Goal: Information Seeking & Learning: Check status

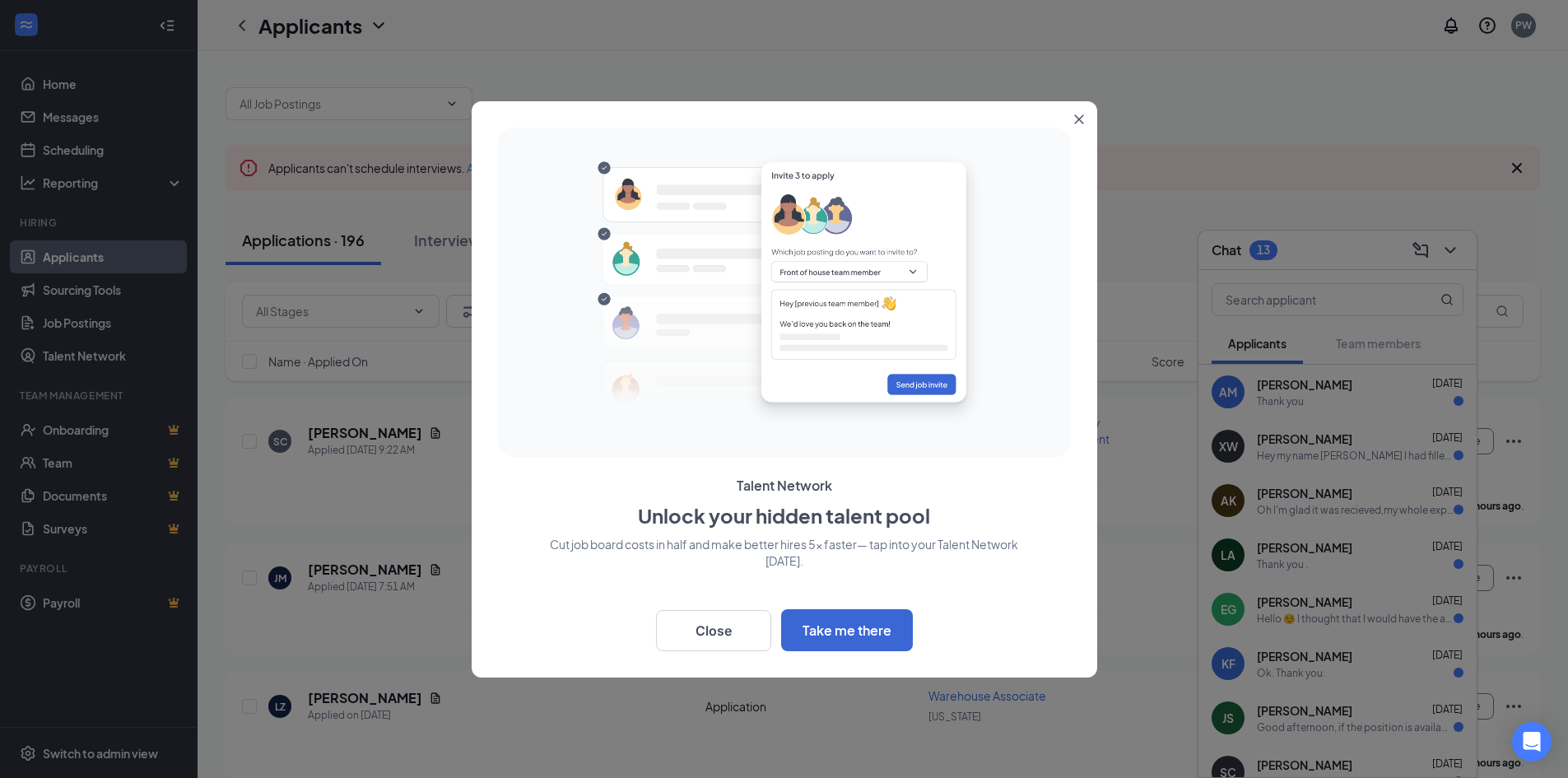
click at [1076, 115] on icon "Close" at bounding box center [1079, 119] width 10 height 10
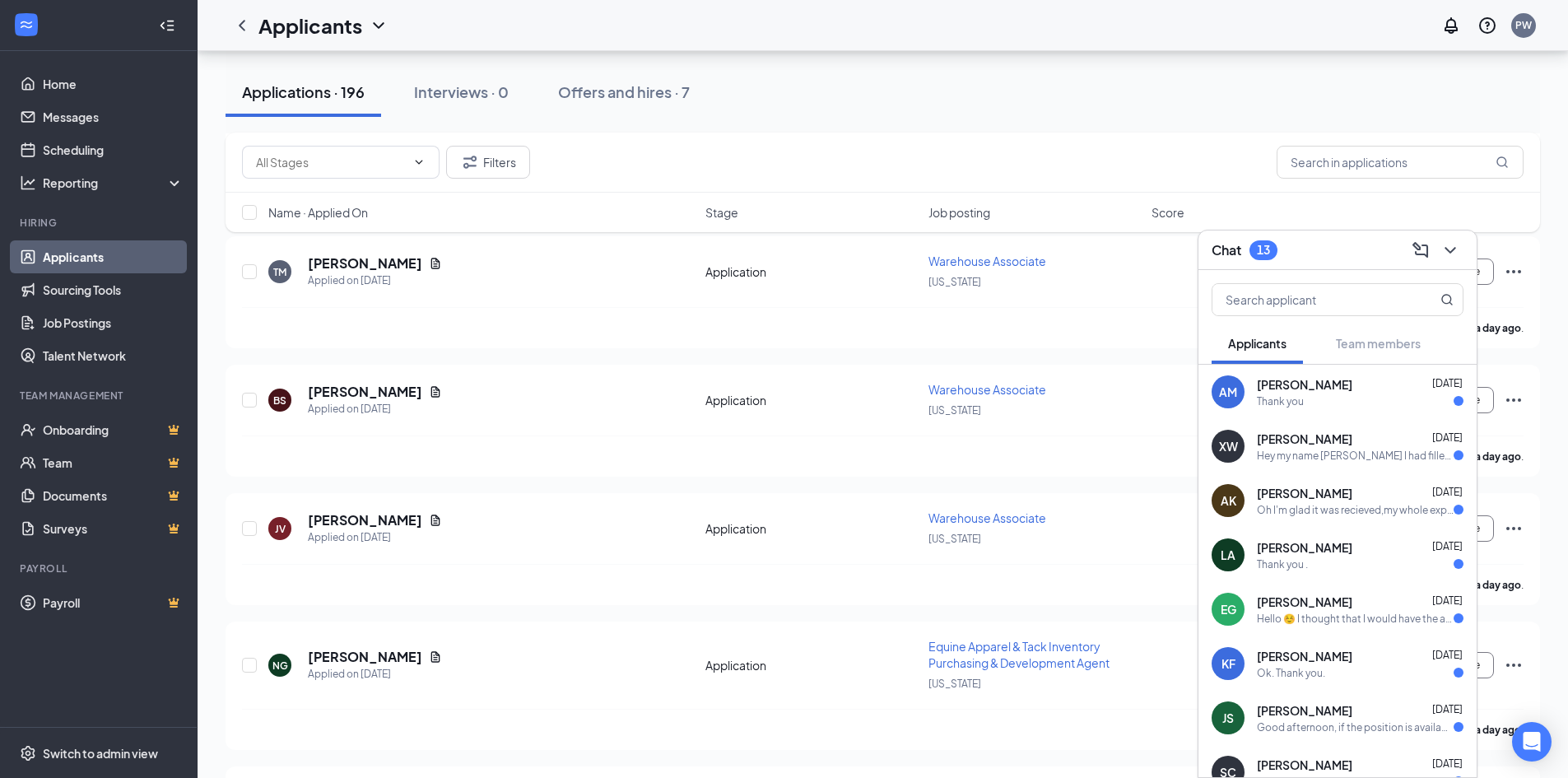
scroll to position [1152, 0]
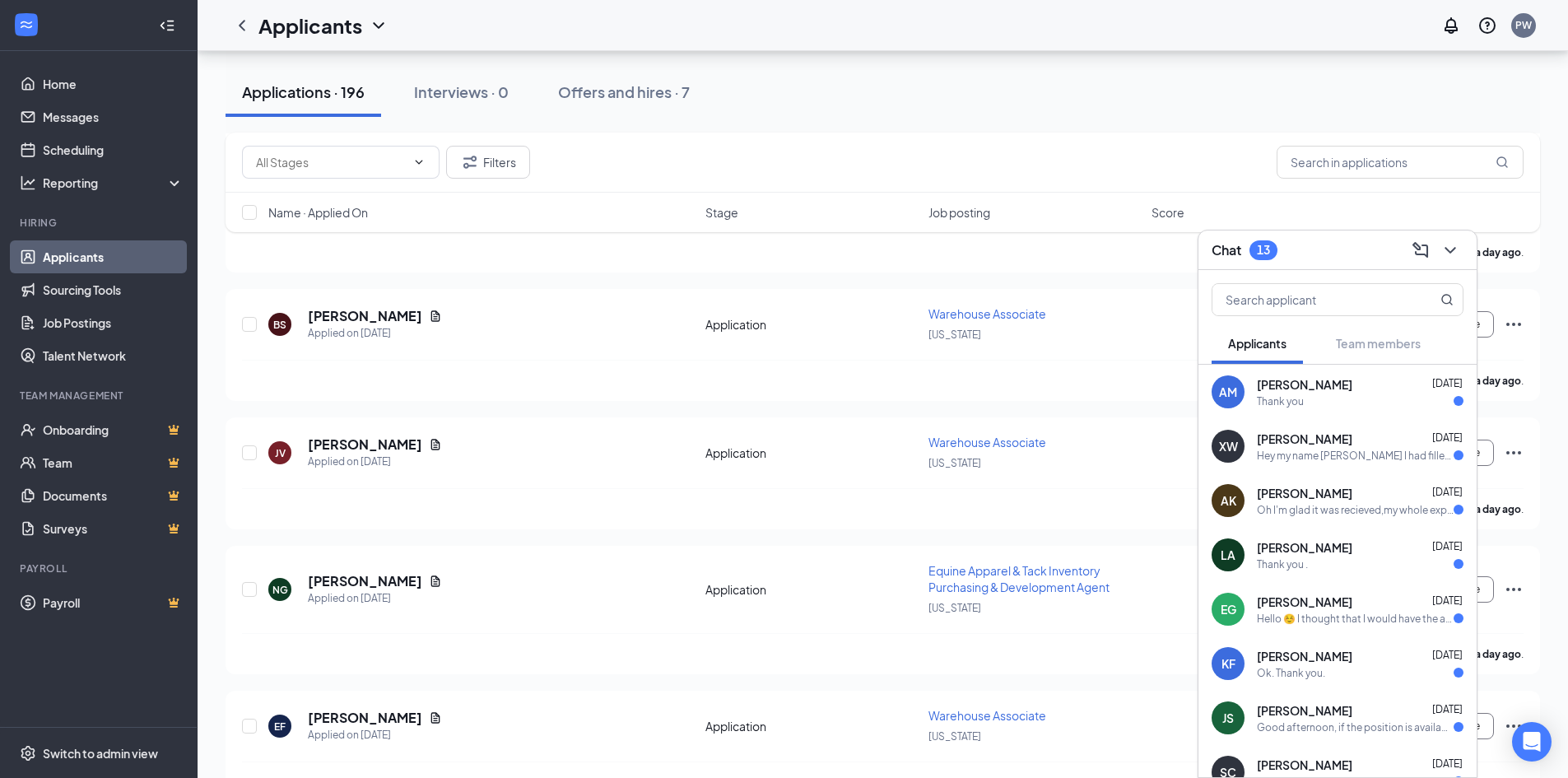
click at [1311, 455] on div "Hey my name [PERSON_NAME] I had filled out a application [DATE] for equinavia" at bounding box center [1355, 456] width 196 height 14
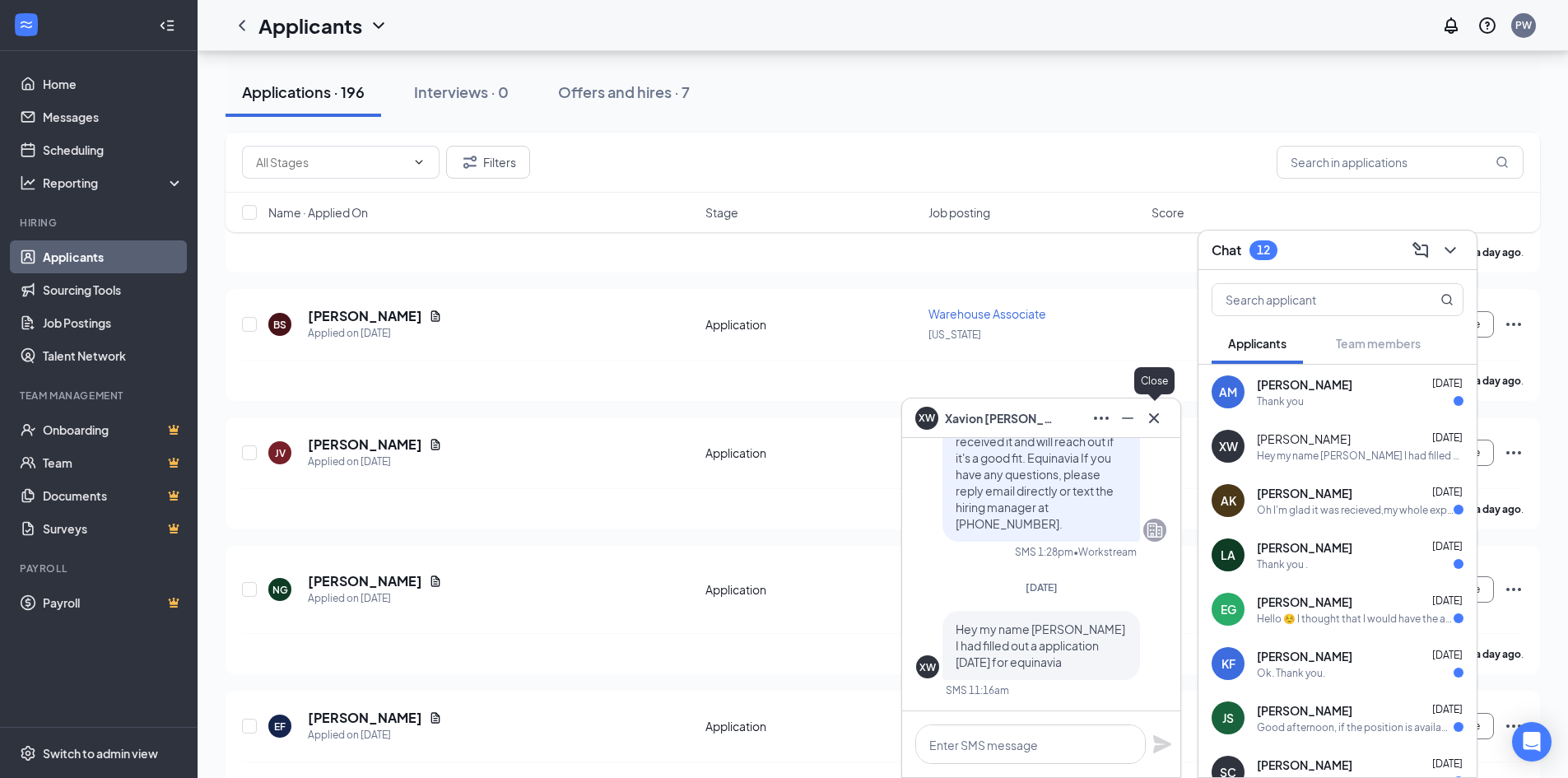
click at [1154, 419] on icon "Cross" at bounding box center [1154, 418] width 19 height 19
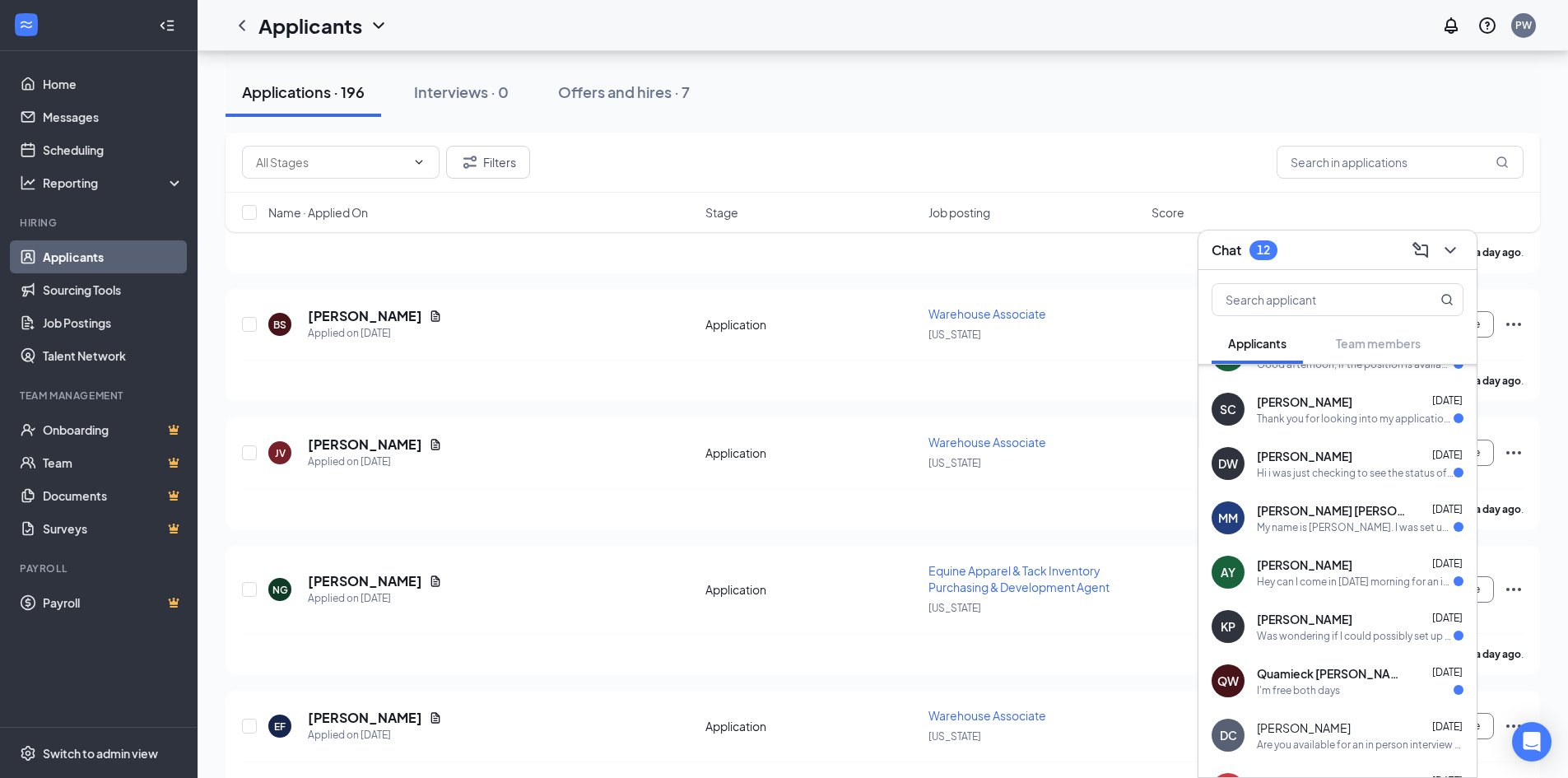
scroll to position [378, 0]
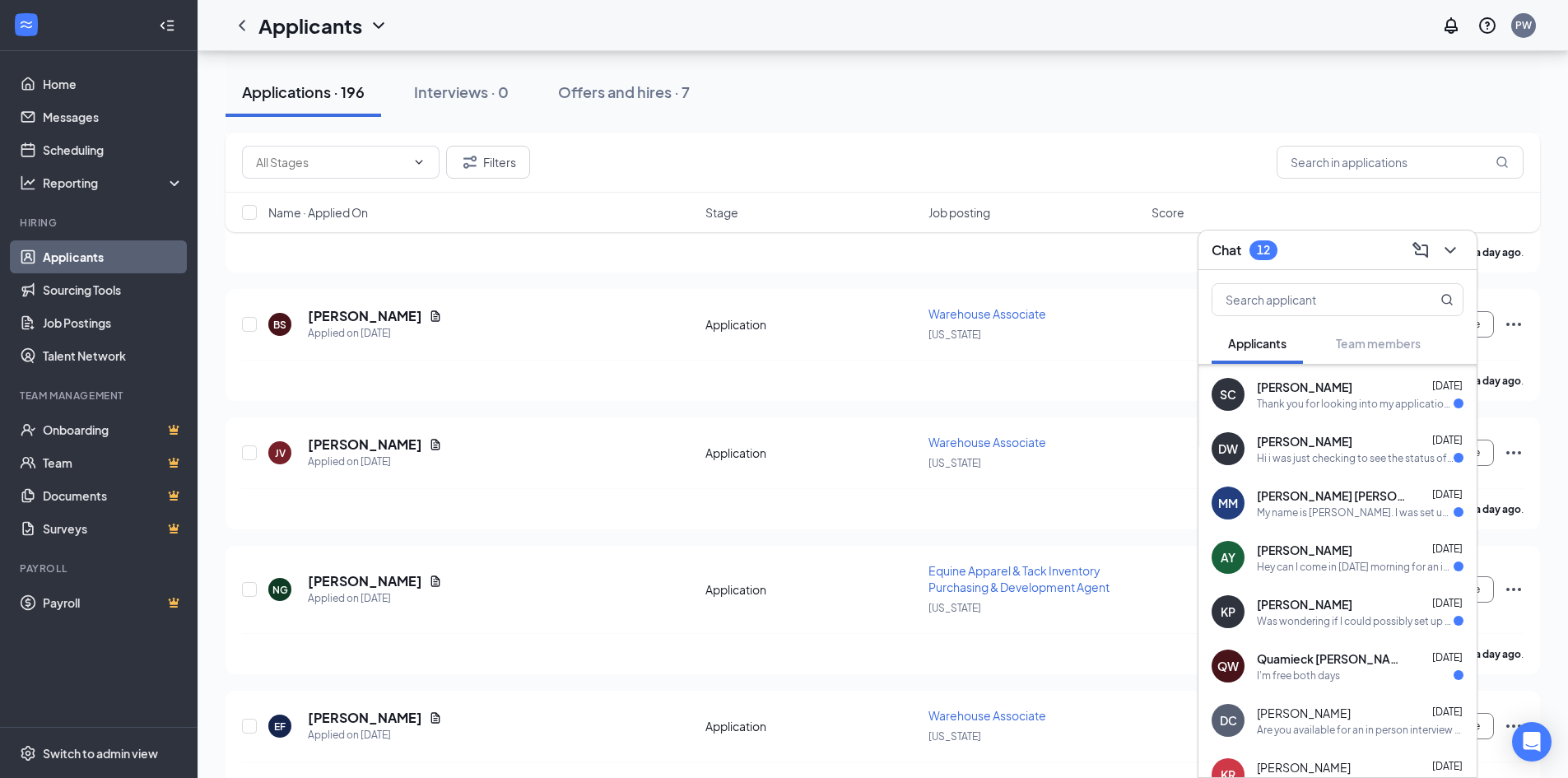
click at [1298, 510] on div "My name is [PERSON_NAME]. I was set up for an interview about a month or so ago…" at bounding box center [1355, 512] width 196 height 14
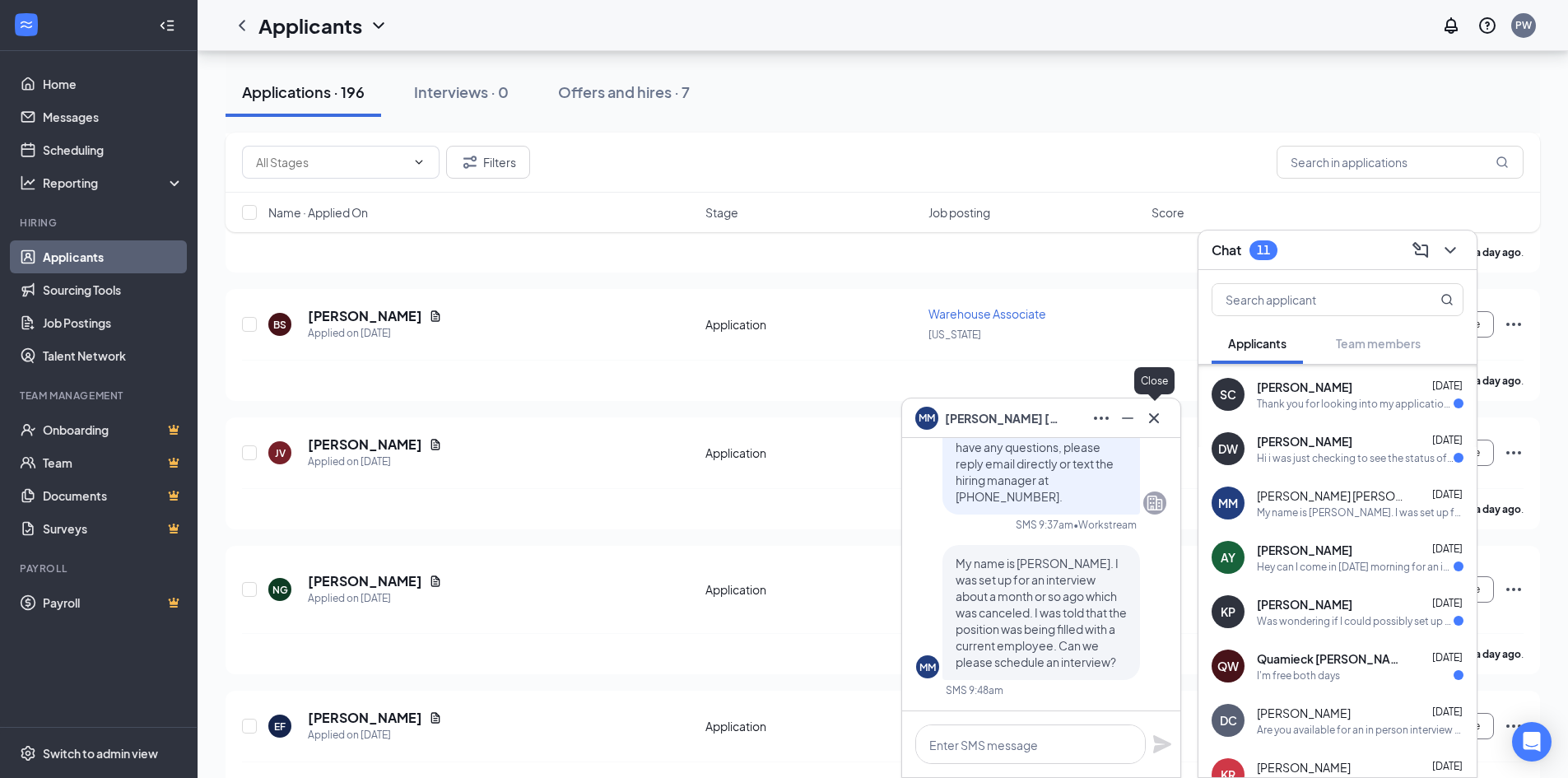
click at [1153, 418] on icon "Cross" at bounding box center [1153, 417] width 10 height 10
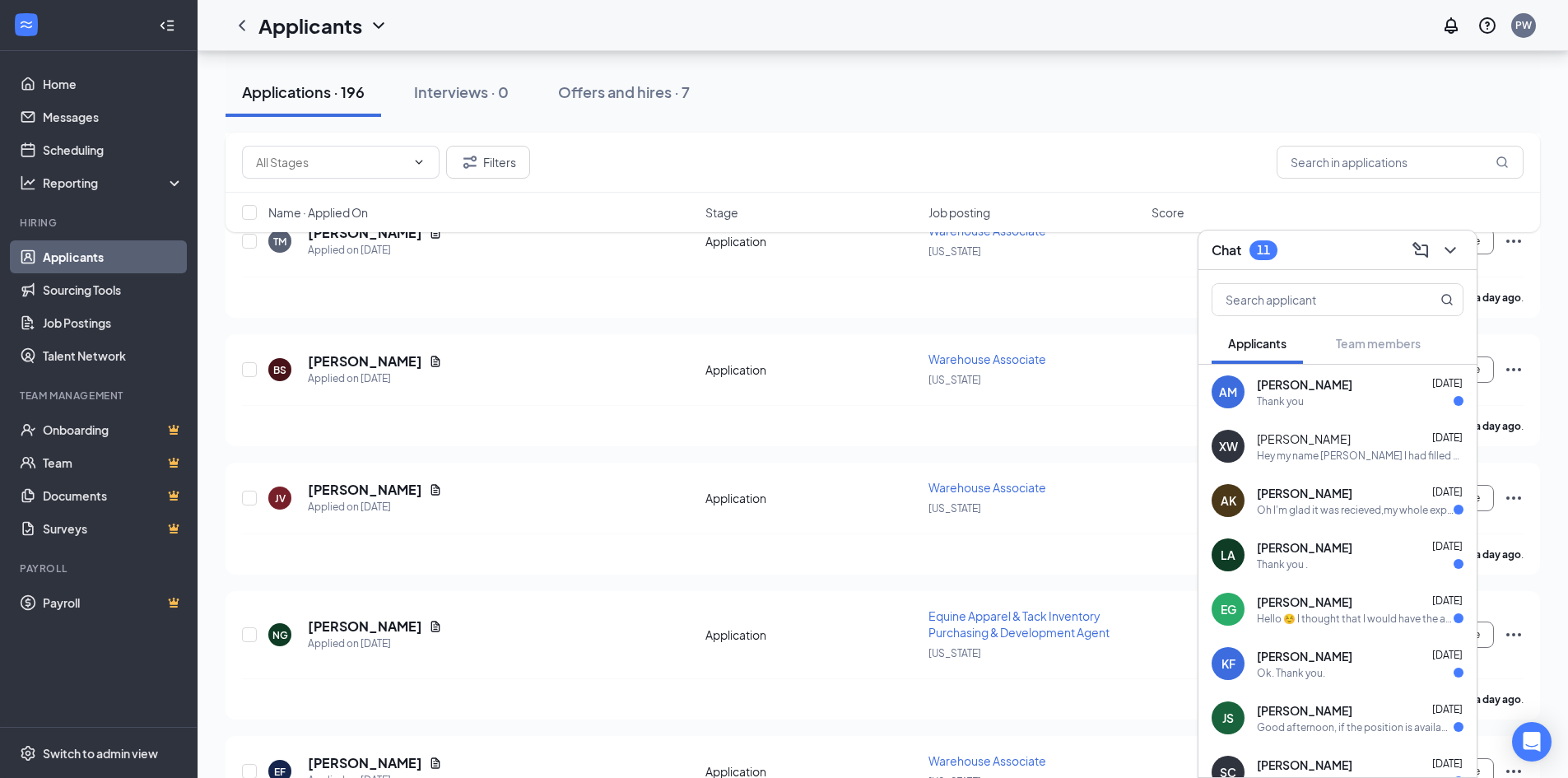
scroll to position [1070, 0]
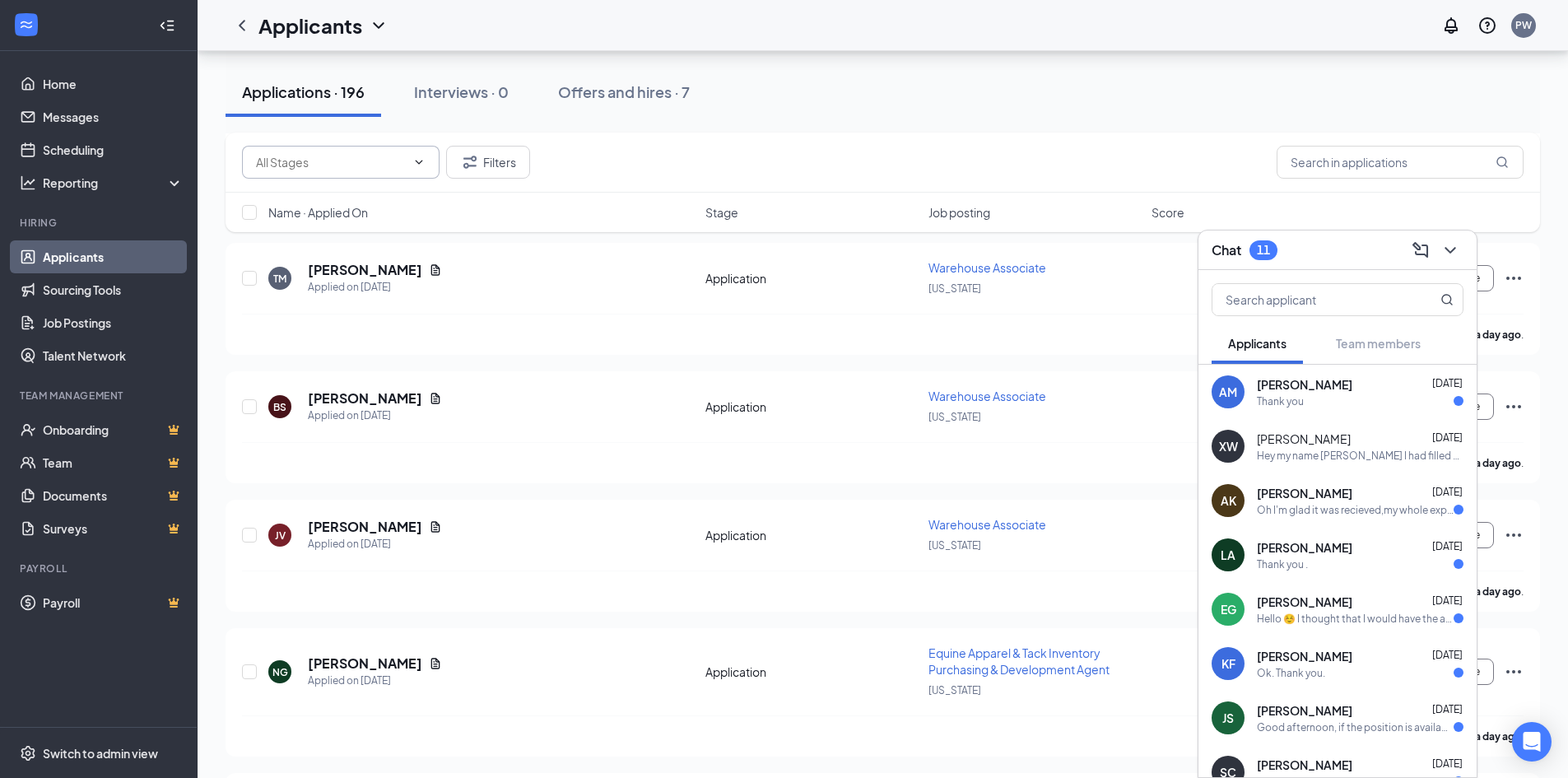
click at [384, 167] on input "text" at bounding box center [330, 162] width 150 height 18
click at [830, 128] on div "Applications · 196 Interviews · 0 Offers and hires · 7" at bounding box center [882, 92] width 1314 height 82
click at [1315, 161] on input "text" at bounding box center [1399, 162] width 247 height 33
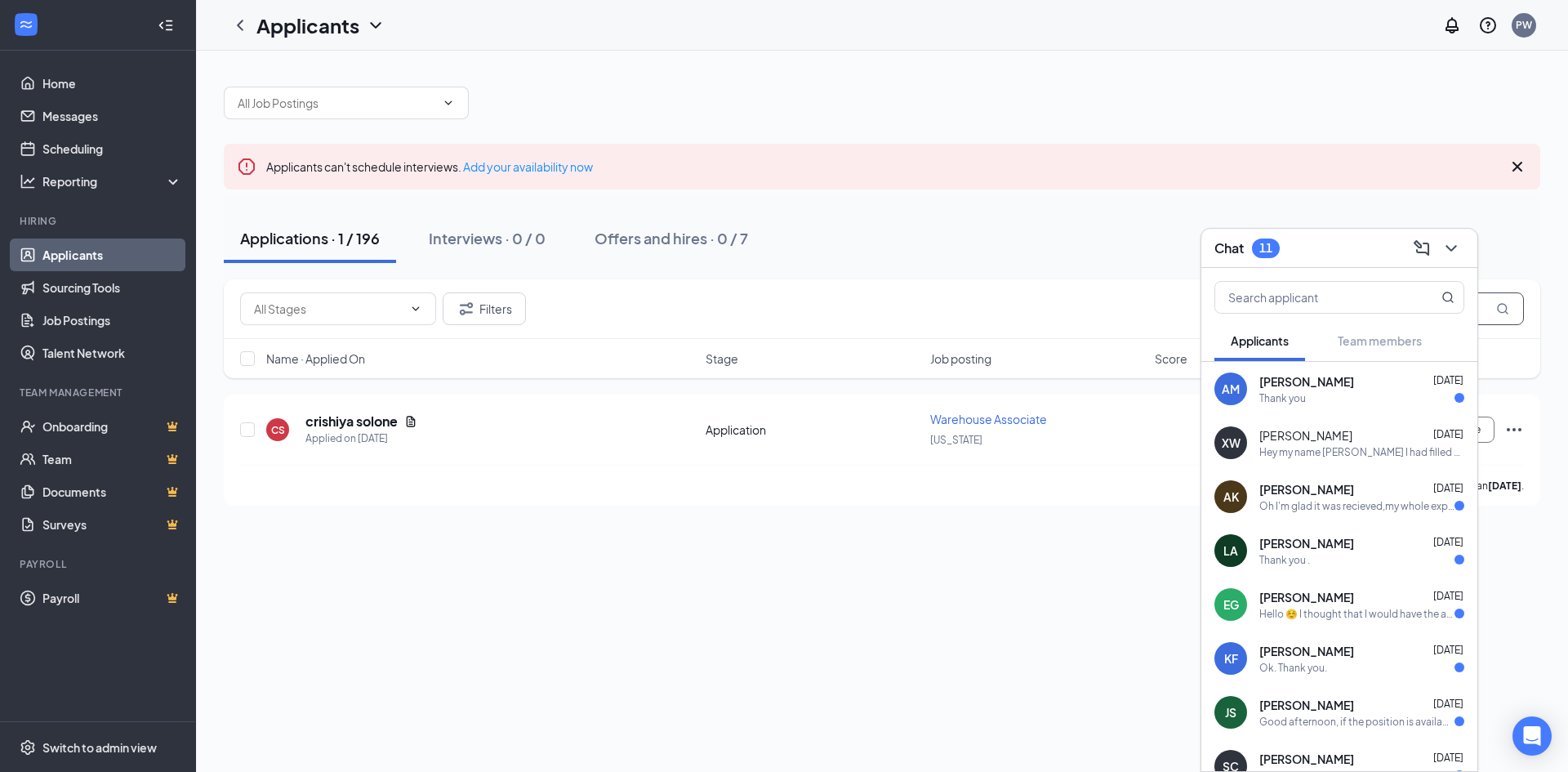
type input "crishiya"
click at [1450, 250] on icon "ChevronDown" at bounding box center [1450, 248] width 11 height 6
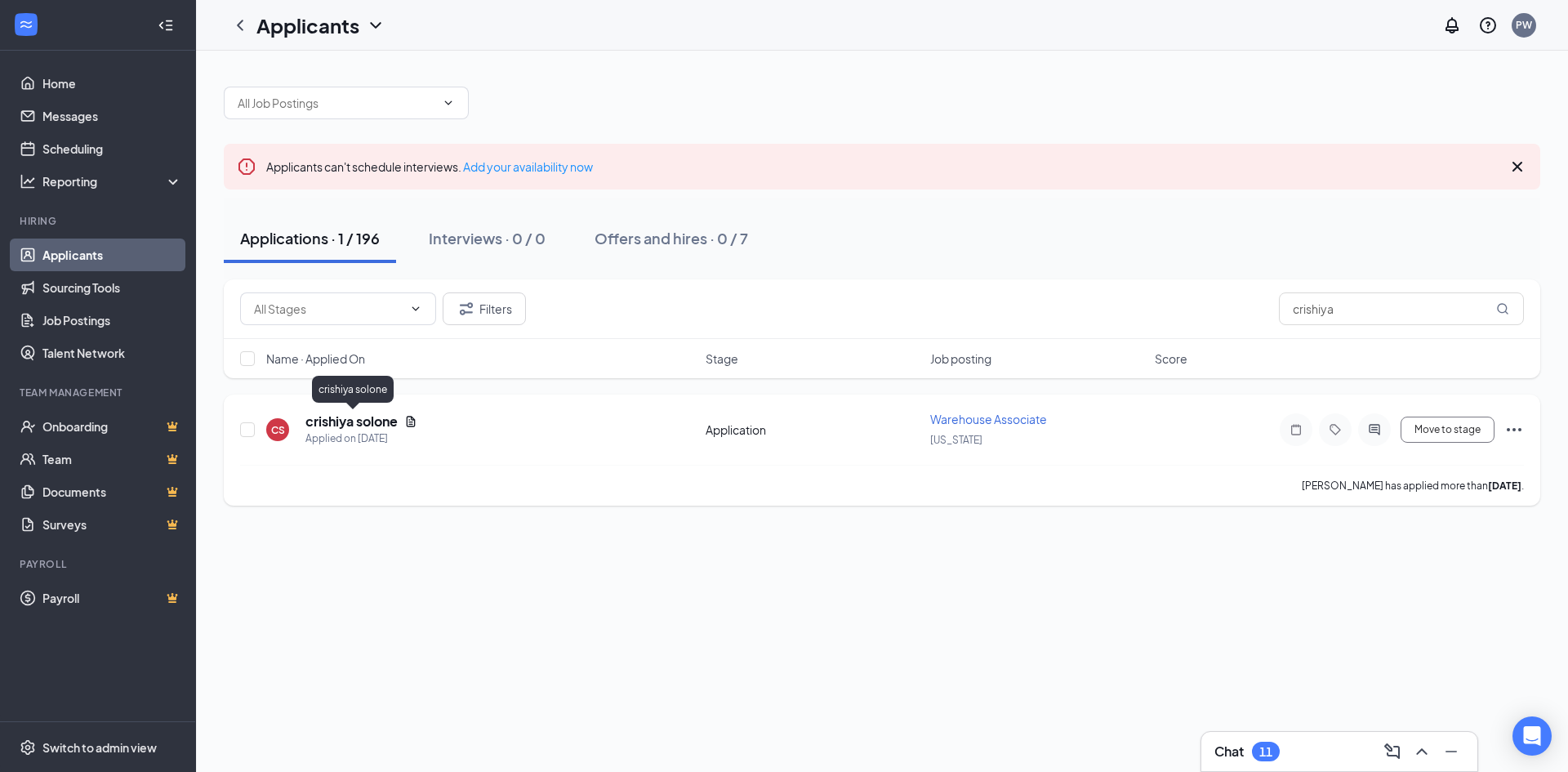
click at [367, 426] on h5 "crishiya solone" at bounding box center [351, 422] width 92 height 18
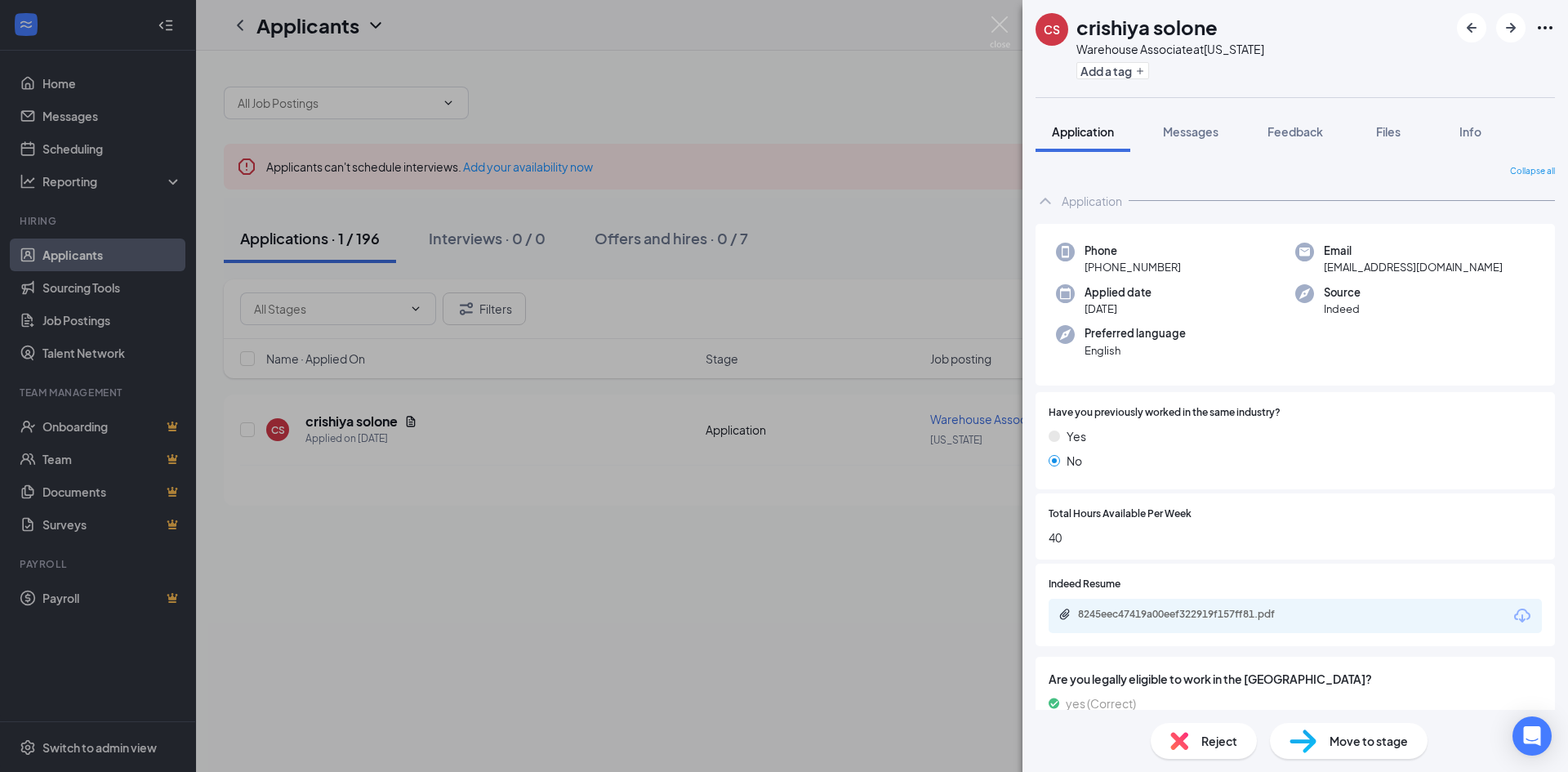
scroll to position [51, 0]
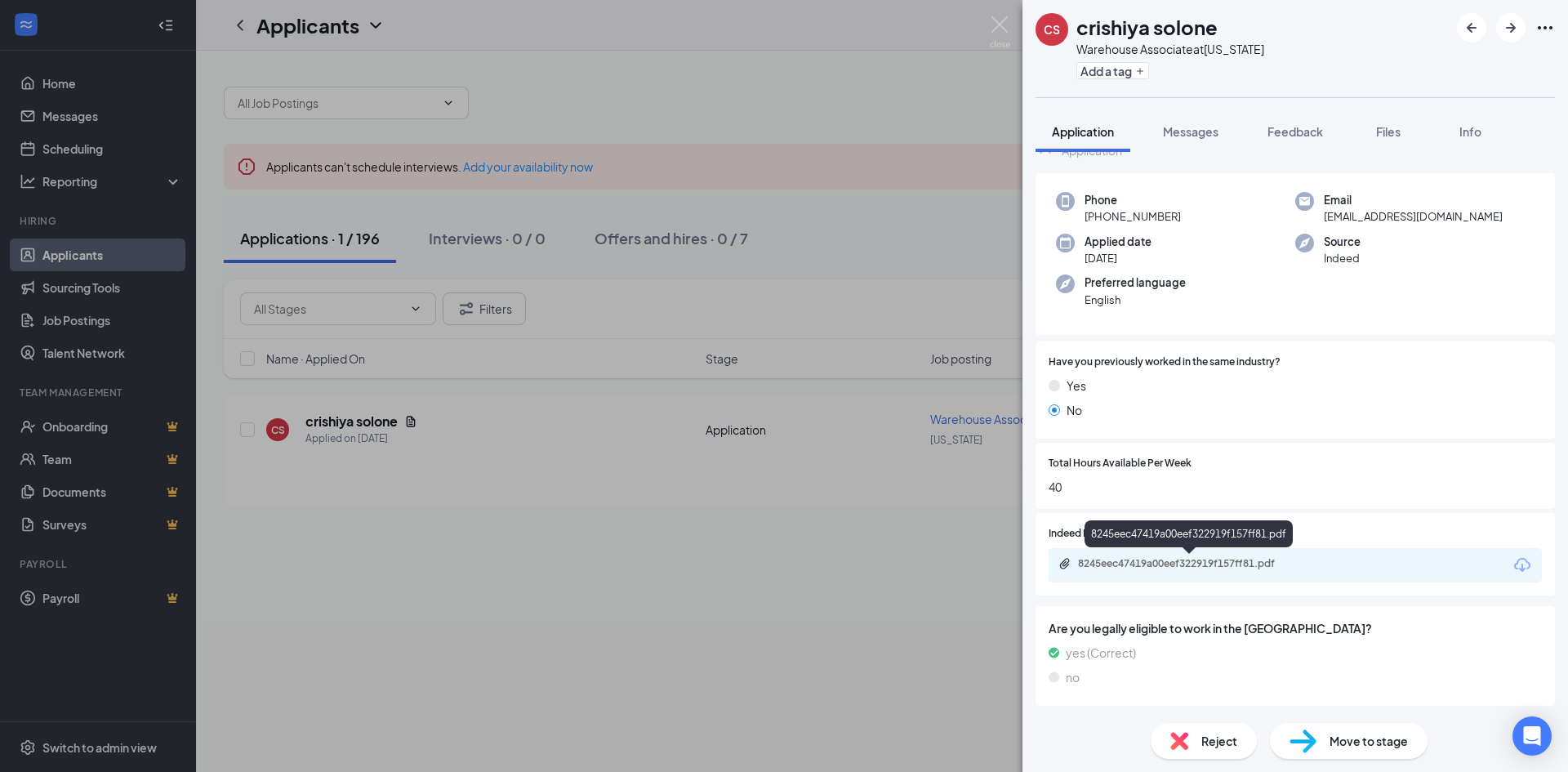
click at [1140, 564] on div "8245eec47419a00eef322919f157ff81.pdf" at bounding box center [1192, 563] width 228 height 13
